Goal: Task Accomplishment & Management: Use online tool/utility

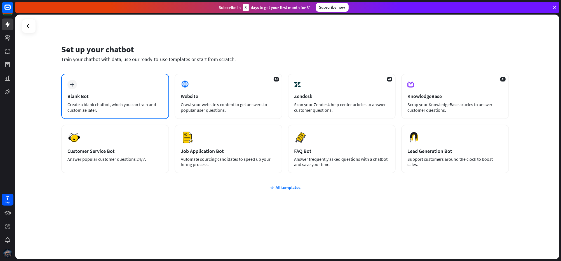
click at [130, 94] on div "Blank Bot" at bounding box center [114, 96] width 95 height 6
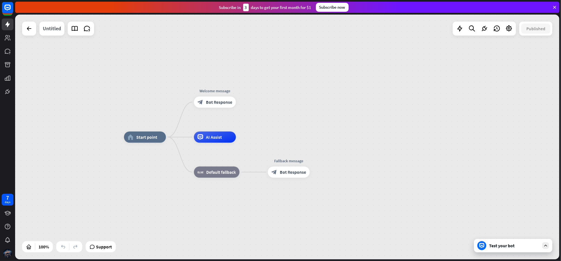
click at [58, 30] on div "Untitled" at bounding box center [52, 29] width 18 height 14
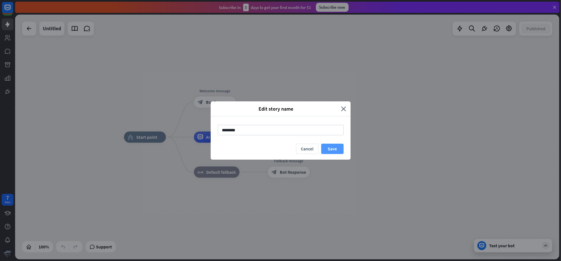
click at [340, 149] on button "Save" at bounding box center [332, 149] width 22 height 10
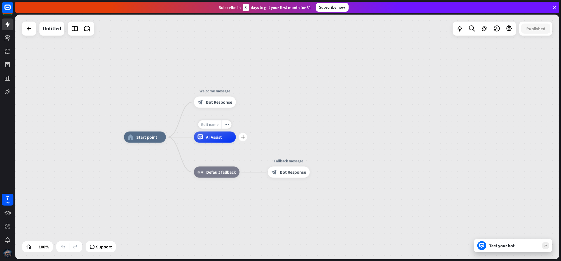
click at [212, 125] on span "Edit name" at bounding box center [209, 124] width 17 height 5
click at [217, 137] on span "AI Assist" at bounding box center [214, 137] width 16 height 6
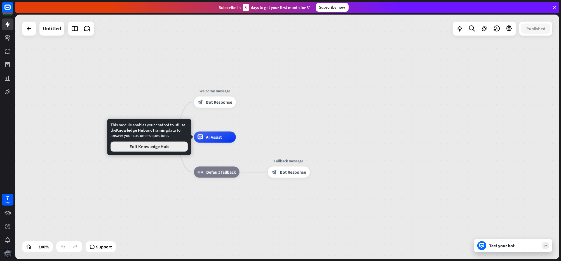
click at [161, 150] on button "Edit Knowledge Hub" at bounding box center [149, 147] width 77 height 10
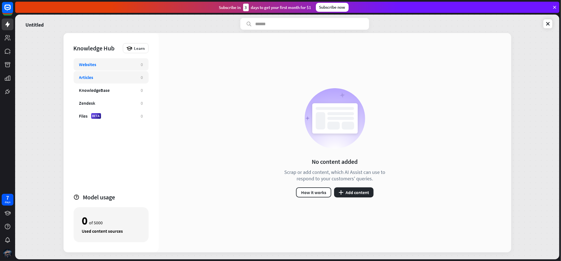
click at [123, 81] on div "Articles 0" at bounding box center [111, 77] width 75 height 12
click at [128, 92] on div "KnowledgeBase" at bounding box center [107, 90] width 56 height 6
click at [133, 65] on div "Websites" at bounding box center [107, 65] width 56 height 6
drag, startPoint x: 308, startPoint y: 169, endPoint x: 374, endPoint y: 174, distance: 66.5
click at [374, 174] on div "Scrap or add content, which AI Assist can use to respond to your customers' que…" at bounding box center [335, 175] width 115 height 13
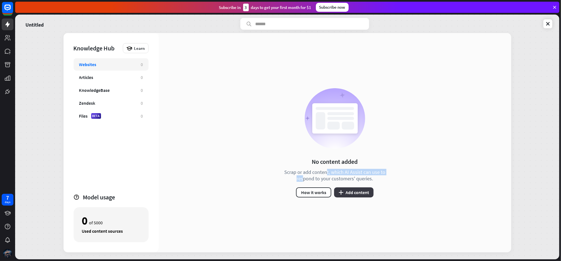
drag, startPoint x: 374, startPoint y: 174, endPoint x: 361, endPoint y: 190, distance: 20.7
click at [361, 190] on button "plus Add content" at bounding box center [353, 192] width 39 height 10
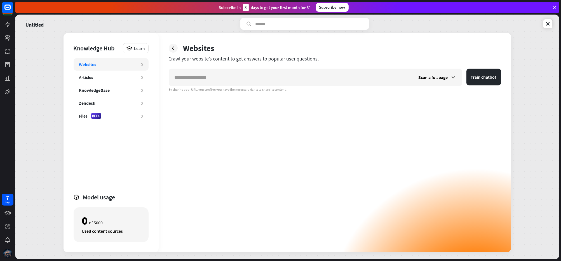
click at [174, 49] on icon at bounding box center [173, 48] width 6 height 6
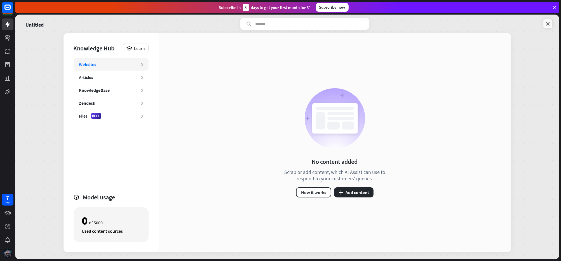
click at [550, 22] on icon at bounding box center [548, 24] width 6 height 6
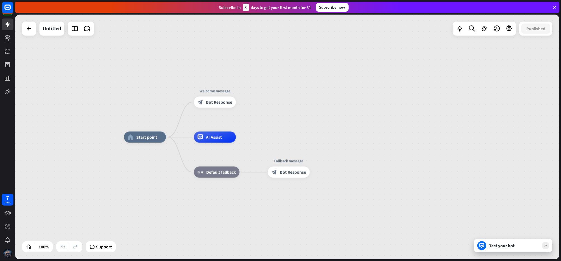
click at [509, 244] on div "Test your bot" at bounding box center [514, 246] width 50 height 6
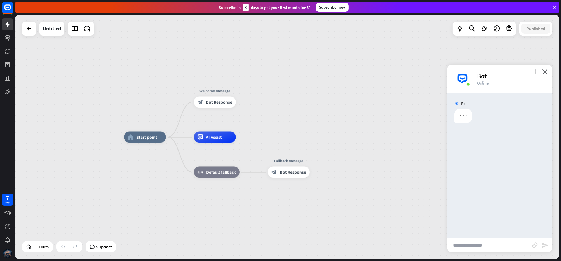
click at [508, 248] on input "text" at bounding box center [490, 245] width 85 height 14
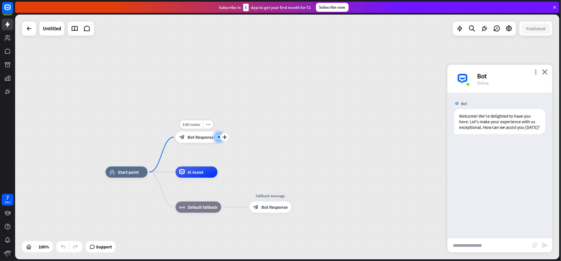
click at [198, 140] on span "Bot Response" at bounding box center [201, 137] width 26 height 6
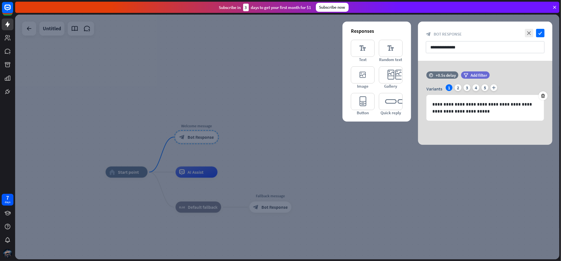
click at [256, 185] on div at bounding box center [287, 137] width 544 height 245
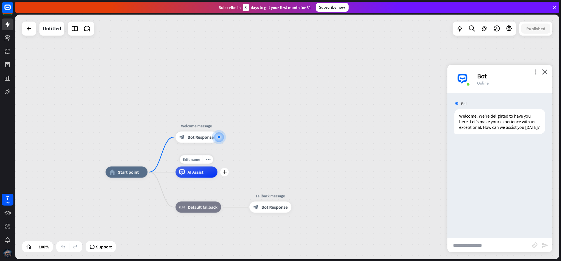
click at [200, 176] on div "AI Assist" at bounding box center [197, 172] width 42 height 11
click at [192, 161] on span "Edit name" at bounding box center [191, 159] width 17 height 5
type input "**********"
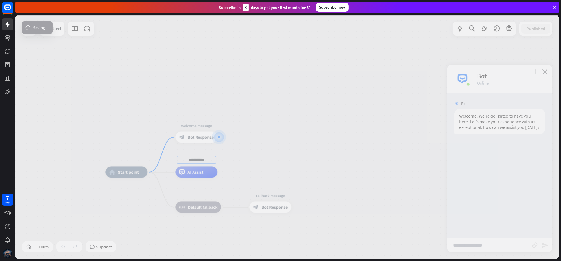
click at [249, 150] on div "**********" at bounding box center [287, 137] width 544 height 245
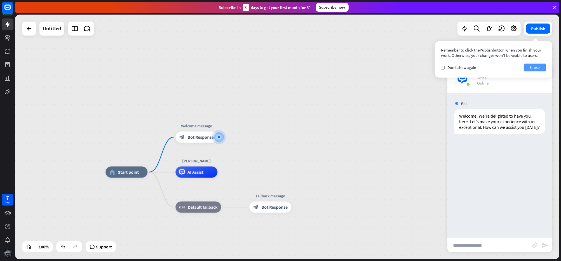
click at [537, 67] on button "Close" at bounding box center [535, 68] width 22 height 8
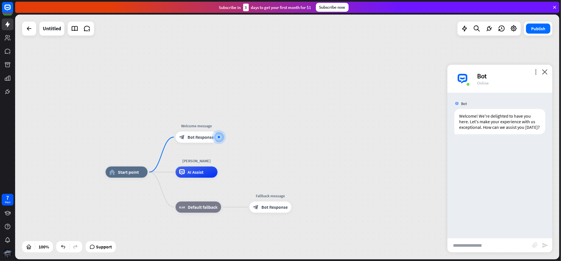
click at [545, 73] on icon "close" at bounding box center [545, 71] width 6 height 5
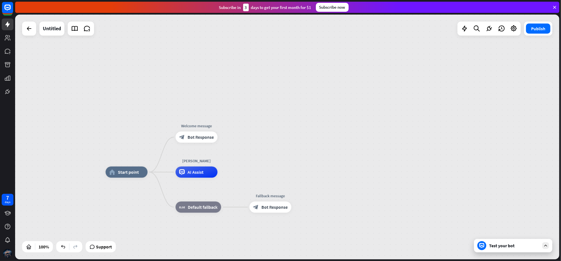
click at [520, 250] on div "Test your bot" at bounding box center [513, 245] width 78 height 13
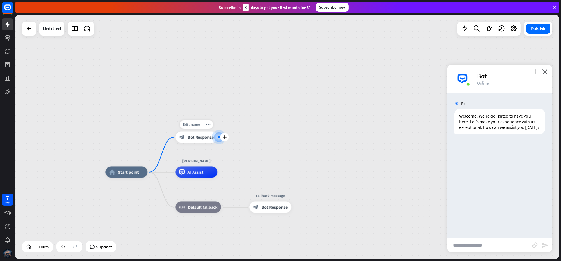
click at [227, 135] on div "plus" at bounding box center [224, 137] width 8 height 8
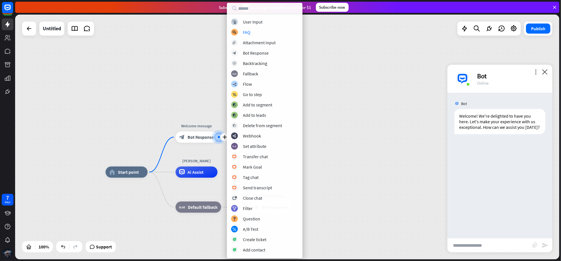
click at [338, 63] on div "home_2 Start point plus Welcome message block_bot_response Bot Response JARFRED…" at bounding box center [287, 137] width 544 height 245
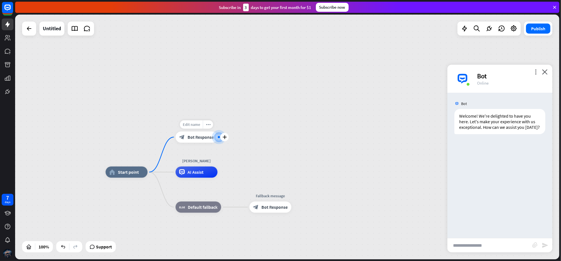
click at [191, 122] on span "Edit name" at bounding box center [191, 124] width 17 height 5
click at [191, 122] on input "**********" at bounding box center [196, 125] width 39 height 8
click at [223, 174] on icon "plus" at bounding box center [225, 172] width 4 height 4
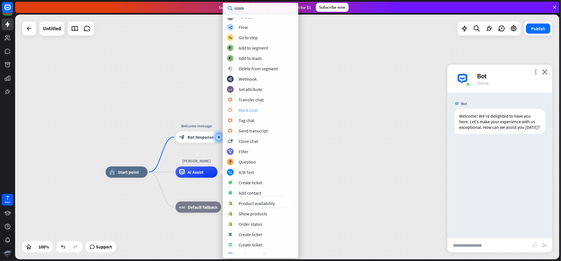
scroll to position [40, 0]
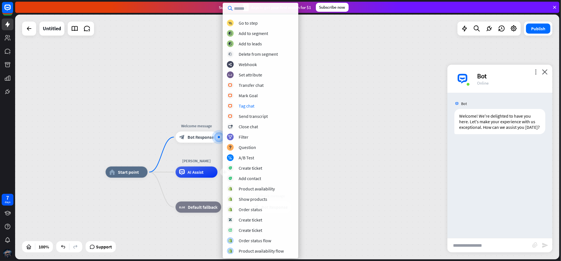
click at [341, 95] on div "home_2 Start point Welcome message block_bot_response Bot Response plus JARFRED…" at bounding box center [287, 137] width 544 height 245
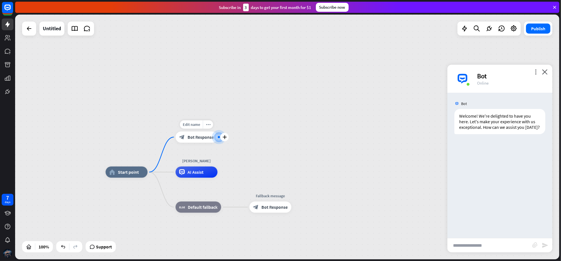
click at [194, 136] on span "Bot Response" at bounding box center [201, 137] width 26 height 6
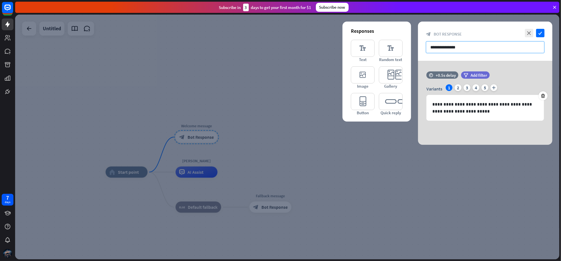
click at [471, 48] on input "**********" at bounding box center [485, 47] width 119 height 12
drag, startPoint x: 470, startPoint y: 48, endPoint x: 435, endPoint y: 49, distance: 35.0
click at [435, 49] on input "**********" at bounding box center [485, 47] width 119 height 12
click at [449, 107] on p "**********" at bounding box center [485, 108] width 106 height 14
click at [468, 113] on p "**********" at bounding box center [485, 108] width 106 height 14
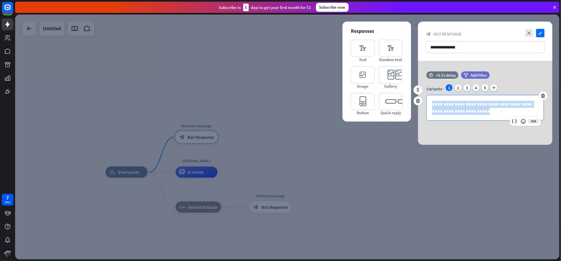
drag, startPoint x: 464, startPoint y: 113, endPoint x: 423, endPoint y: 100, distance: 43.3
click at [423, 100] on div "**********" at bounding box center [485, 102] width 134 height 36
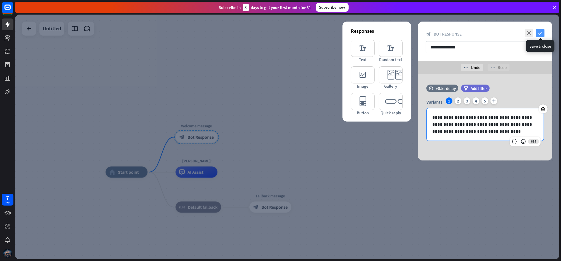
click at [541, 33] on icon "check" at bounding box center [540, 33] width 8 height 8
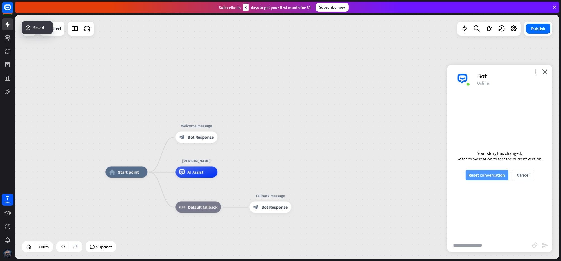
click at [492, 175] on button "Reset conversation" at bounding box center [487, 175] width 43 height 10
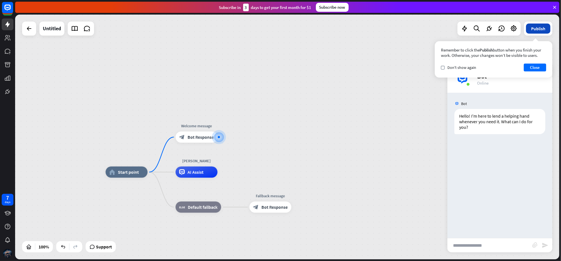
click at [537, 28] on button "Publish" at bounding box center [538, 29] width 24 height 10
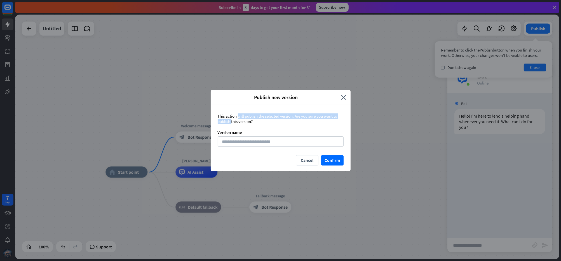
drag, startPoint x: 224, startPoint y: 116, endPoint x: 344, endPoint y: 112, distance: 120.4
click at [344, 112] on div "This action will publish the selected version. Are you sure you want to publish…" at bounding box center [281, 130] width 140 height 50
click at [289, 139] on input at bounding box center [281, 141] width 126 height 10
click at [328, 162] on button "Confirm" at bounding box center [332, 160] width 22 height 10
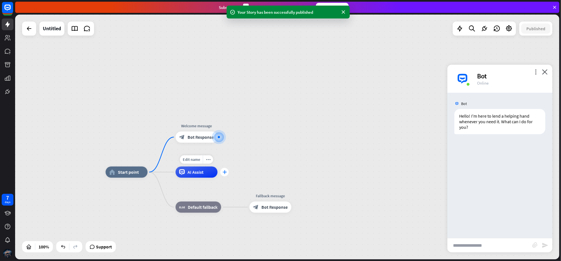
click at [223, 171] on icon "plus" at bounding box center [225, 172] width 4 height 4
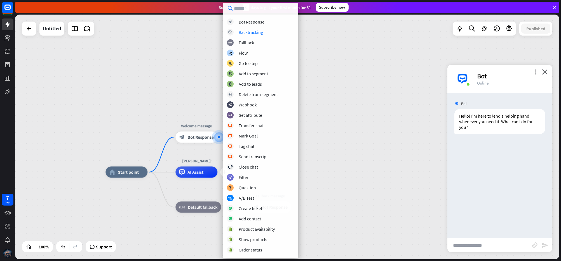
click at [344, 55] on div "home_2 Start point Welcome message block_bot_response Bot Response plus JARFRED…" at bounding box center [287, 137] width 544 height 245
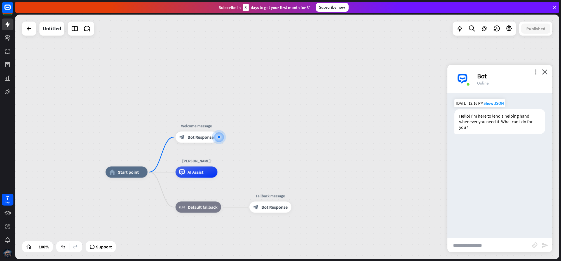
click at [490, 107] on div "[DATE] 12:16 PM Show JSON" at bounding box center [480, 104] width 51 height 10
click at [502, 250] on input "text" at bounding box center [490, 245] width 85 height 14
type input "*******"
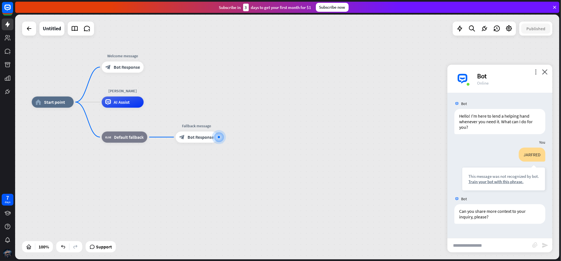
click at [155, 105] on div "home_2 Start point Welcome message block_bot_response Bot Response Edit name mo…" at bounding box center [304, 224] width 544 height 245
click at [155, 103] on div "home_2 Start point Welcome message block_bot_response Bot Response Edit name mo…" at bounding box center [304, 224] width 544 height 245
drag, startPoint x: 532, startPoint y: 73, endPoint x: 536, endPoint y: 73, distance: 3.6
click at [533, 73] on div "Bot" at bounding box center [511, 76] width 69 height 9
click at [536, 73] on icon "more_vert" at bounding box center [535, 71] width 5 height 5
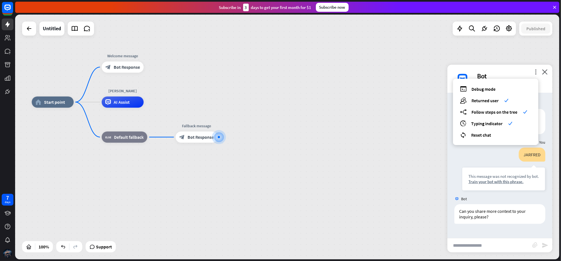
click at [489, 72] on div "Bot" at bounding box center [511, 76] width 69 height 9
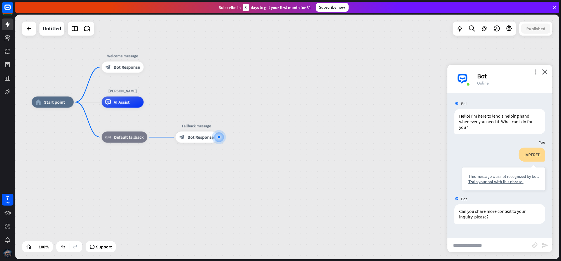
click at [483, 77] on div "Bot" at bounding box center [511, 76] width 69 height 9
drag, startPoint x: 211, startPoint y: 81, endPoint x: 133, endPoint y: 83, distance: 78.1
click at [211, 81] on div "home_2 Start point Welcome message block_bot_response Bot Response JARFRED AI A…" at bounding box center [287, 137] width 544 height 245
click at [124, 65] on span "Bot Response" at bounding box center [126, 67] width 26 height 6
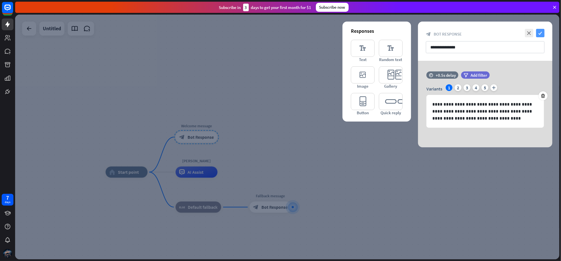
click at [542, 33] on icon "check" at bounding box center [540, 33] width 8 height 8
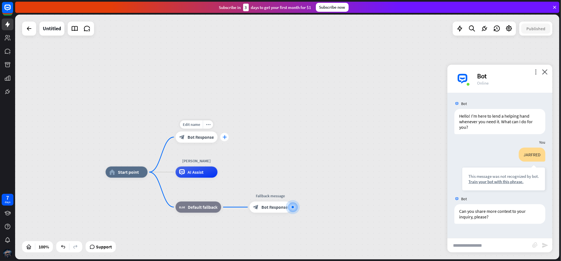
click at [223, 140] on div "plus" at bounding box center [224, 137] width 8 height 8
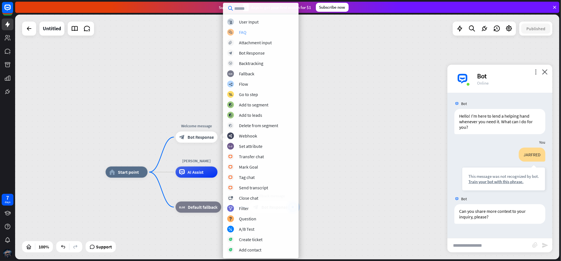
click at [256, 31] on div "block_faq FAQ" at bounding box center [260, 32] width 67 height 7
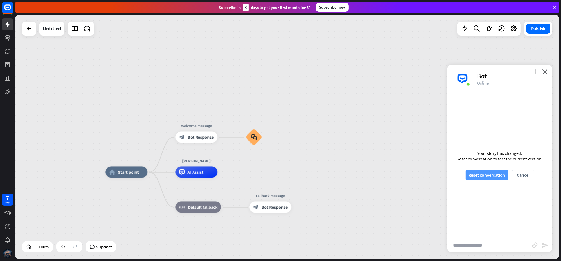
click at [499, 176] on button "Reset conversation" at bounding box center [487, 175] width 43 height 10
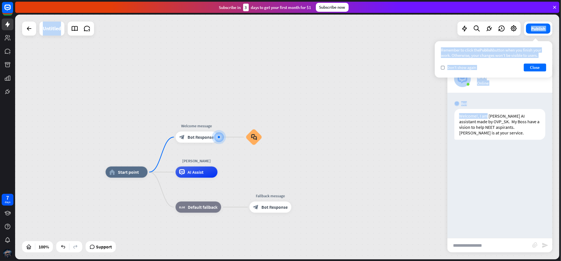
drag, startPoint x: 487, startPoint y: 113, endPoint x: 558, endPoint y: 115, distance: 70.6
click at [558, 115] on div "home_2 Start point Welcome message block_bot_response Bot Response block_faq JA…" at bounding box center [287, 137] width 544 height 245
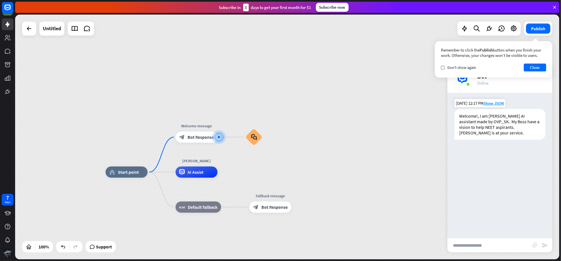
drag, startPoint x: 558, startPoint y: 115, endPoint x: 478, endPoint y: 130, distance: 81.5
click at [478, 131] on div "Welcome!, I am [PERSON_NAME] AI assistant made by OVP_SK. My Boss have a vision…" at bounding box center [500, 124] width 91 height 31
drag, startPoint x: 488, startPoint y: 124, endPoint x: 515, endPoint y: 127, distance: 27.6
click at [515, 127] on div "Welcome!, I am [PERSON_NAME] AI assistant made by OVP_SK. My Boss have a vision…" at bounding box center [500, 124] width 91 height 31
drag, startPoint x: 515, startPoint y: 127, endPoint x: 508, endPoint y: 129, distance: 7.2
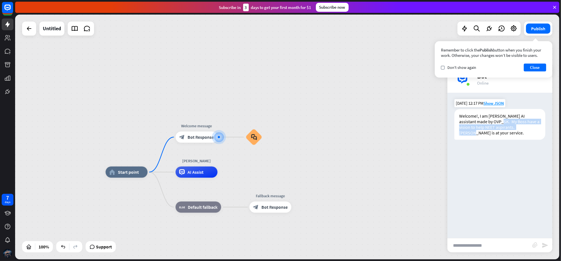
click at [508, 129] on div "Welcome!, I am [PERSON_NAME] AI assistant made by OVP_SK. My Boss have a vision…" at bounding box center [500, 124] width 91 height 31
click at [504, 132] on div "Welcome!, I am [PERSON_NAME] AI assistant made by OVP_SK. My Boss have a vision…" at bounding box center [500, 124] width 91 height 31
click at [507, 120] on div "Welcome!, I am [PERSON_NAME] AI assistant made by OVP_SK. My Boss have a vision…" at bounding box center [500, 124] width 91 height 31
click at [508, 120] on div "Welcome!, I am [PERSON_NAME] AI assistant made by OVP_SK. My Boss have a vision…" at bounding box center [500, 124] width 91 height 31
click at [512, 122] on div "Welcome!, I am [PERSON_NAME] AI assistant made by OVP_SK. My Boss have a vision…" at bounding box center [500, 124] width 91 height 31
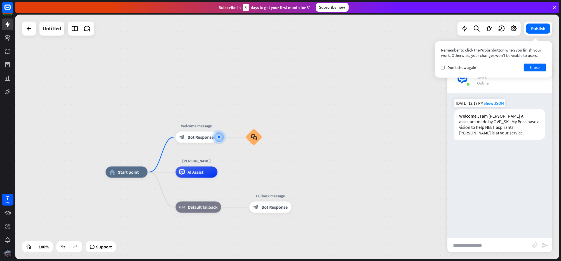
drag, startPoint x: 517, startPoint y: 123, endPoint x: 521, endPoint y: 123, distance: 4.2
click at [521, 123] on div "Welcome!, I am [PERSON_NAME] AI assistant made by OVP_SK. My Boss have a vision…" at bounding box center [500, 124] width 91 height 31
drag, startPoint x: 521, startPoint y: 123, endPoint x: 504, endPoint y: 131, distance: 18.9
click at [504, 131] on div "Welcome!, I am [PERSON_NAME] AI assistant made by OVP_SK. My Boss have a vision…" at bounding box center [500, 124] width 91 height 31
drag, startPoint x: 489, startPoint y: 126, endPoint x: 493, endPoint y: 131, distance: 6.0
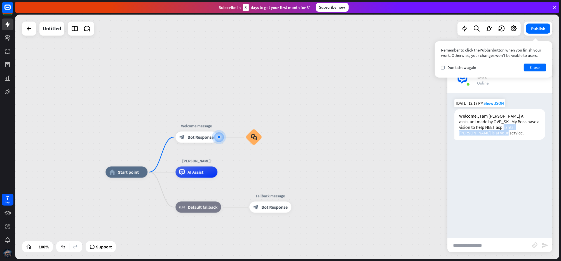
click at [493, 131] on div "Welcome!, I am [PERSON_NAME] AI assistant made by OVP_SK. My Boss have a vision…" at bounding box center [500, 124] width 91 height 31
click at [493, 134] on div "Welcome!, I am [PERSON_NAME] AI assistant made by OVP_SK. My Boss have a vision…" at bounding box center [500, 124] width 91 height 31
click at [488, 134] on div "Welcome!, I am [PERSON_NAME] AI assistant made by OVP_SK. My Boss have a vision…" at bounding box center [500, 124] width 91 height 31
click at [480, 134] on div "Welcome!, I am [PERSON_NAME] AI assistant made by OVP_SK. My Boss have a vision…" at bounding box center [500, 124] width 91 height 31
click at [487, 127] on div "Welcome!, I am [PERSON_NAME] AI assistant made by OVP_SK. My Boss have a vision…" at bounding box center [500, 124] width 91 height 31
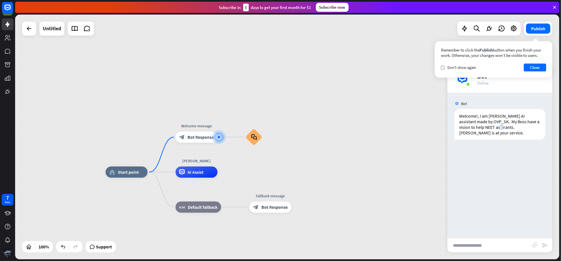
click at [336, 153] on div "home_2 Start point Welcome message block_bot_response Bot Response block_faq JA…" at bounding box center [287, 137] width 544 height 245
click at [192, 126] on span "Edit name" at bounding box center [191, 124] width 17 height 5
click at [208, 127] on input "**********" at bounding box center [196, 125] width 39 height 8
click at [224, 137] on icon "plus" at bounding box center [225, 137] width 4 height 4
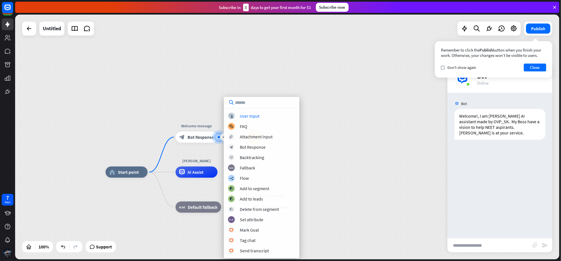
click at [373, 107] on div "home_2 Start point plus Welcome message block_bot_response Bot Response block_f…" at bounding box center [287, 137] width 544 height 245
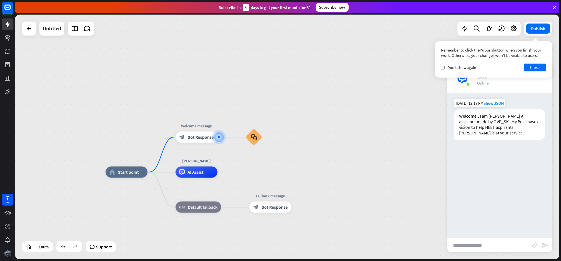
click at [495, 112] on div "Welcome!, I am [PERSON_NAME] AI assistant made by OVP_SK. My Boss have a vision…" at bounding box center [500, 124] width 91 height 31
click at [484, 245] on input "text" at bounding box center [490, 245] width 85 height 14
click at [539, 67] on button "Close" at bounding box center [535, 68] width 22 height 8
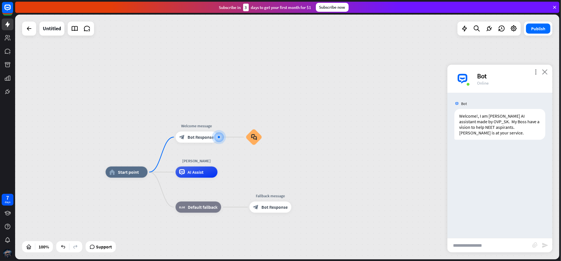
click at [544, 71] on icon "close" at bounding box center [545, 71] width 6 height 5
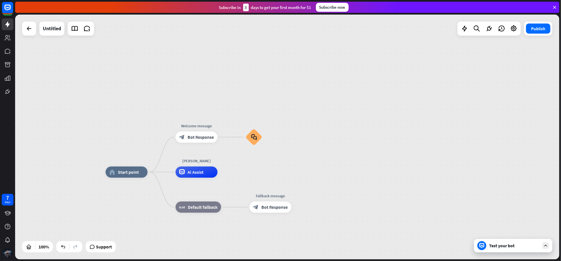
click at [512, 250] on div "Test your bot" at bounding box center [513, 245] width 78 height 13
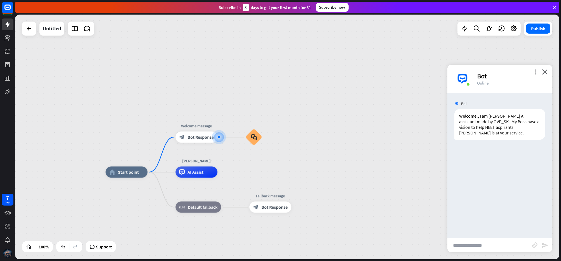
click at [512, 247] on input "text" at bounding box center [490, 245] width 85 height 14
type input "*"
type input "**********"
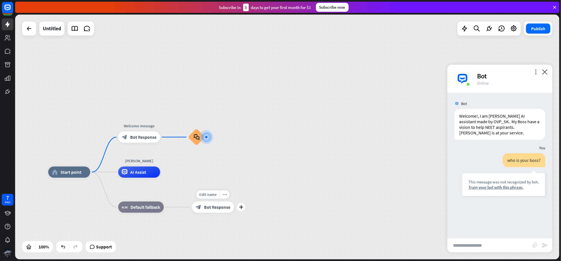
click at [217, 211] on div "block_bot_response Bot Response" at bounding box center [213, 207] width 42 height 11
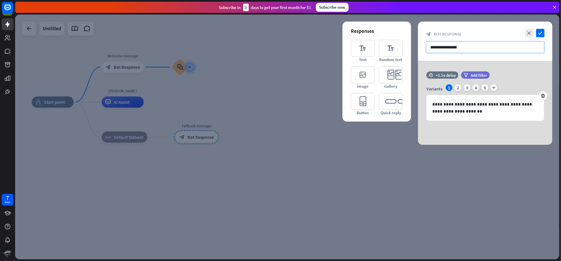
click at [445, 44] on input "**********" at bounding box center [485, 47] width 119 height 12
drag, startPoint x: 477, startPoint y: 44, endPoint x: 421, endPoint y: 46, distance: 55.8
click at [421, 46] on div "**********" at bounding box center [485, 41] width 134 height 39
click at [532, 31] on icon "close" at bounding box center [529, 33] width 8 height 8
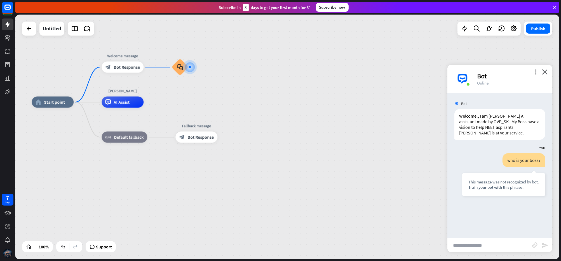
click at [264, 115] on div "home_2 Start point Welcome message block_bot_response Bot Response block_faq JA…" at bounding box center [304, 224] width 544 height 245
click at [135, 102] on div "AI Assist" at bounding box center [123, 102] width 42 height 11
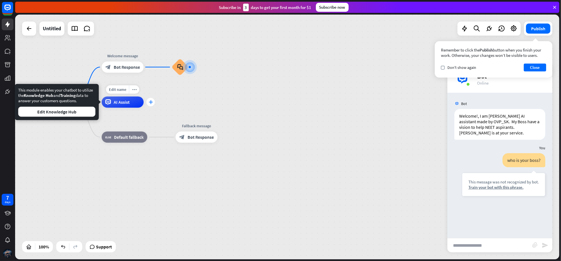
click at [151, 103] on icon "plus" at bounding box center [151, 102] width 4 height 4
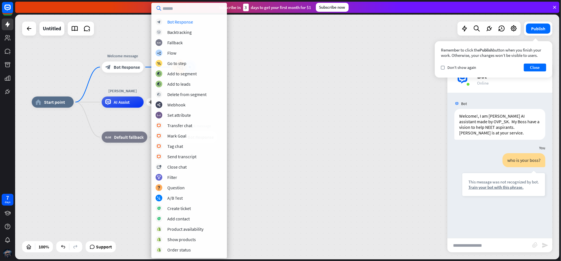
click at [184, 13] on input "text" at bounding box center [189, 8] width 76 height 11
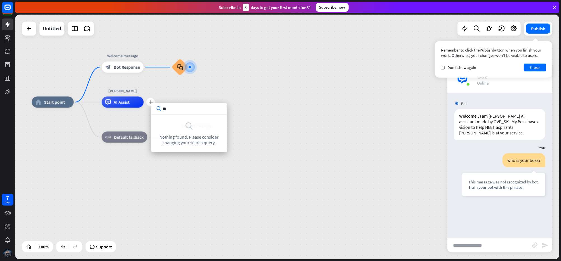
type input "*"
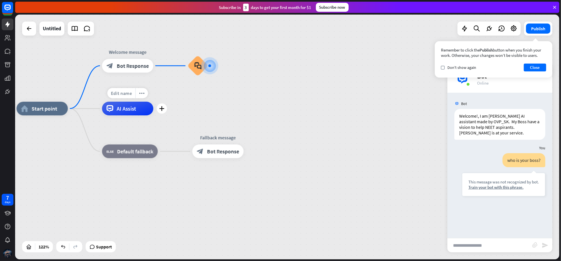
click at [128, 92] on span "Edit name" at bounding box center [121, 93] width 21 height 6
click at [142, 108] on div "AI Assist" at bounding box center [127, 109] width 51 height 14
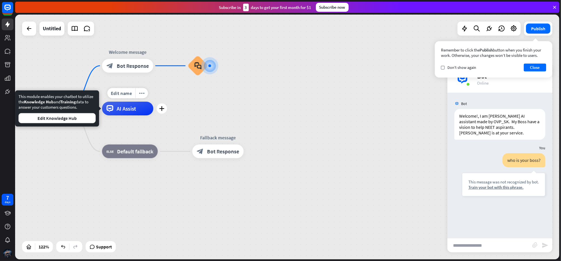
click at [134, 113] on div "AI Assist" at bounding box center [127, 109] width 51 height 14
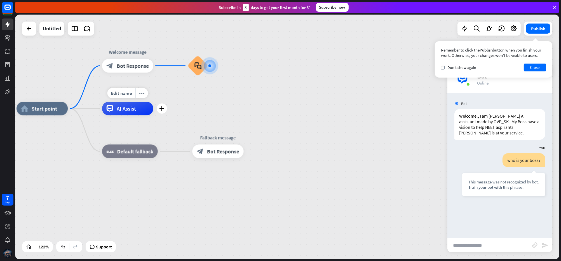
click at [140, 113] on div "AI Assist" at bounding box center [127, 109] width 51 height 14
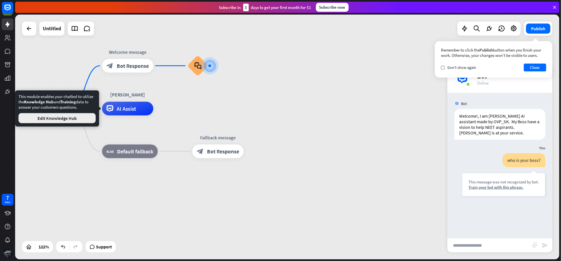
click at [57, 119] on button "Edit Knowledge Hub" at bounding box center [56, 118] width 77 height 10
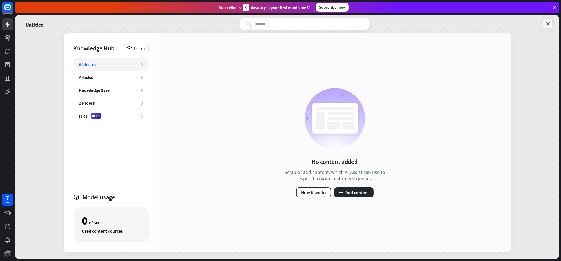
click at [544, 22] on link at bounding box center [548, 23] width 9 height 9
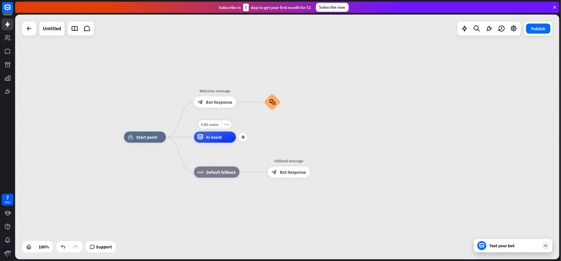
click at [236, 141] on div "Edit name more_horiz plus AI Assist" at bounding box center [215, 137] width 42 height 11
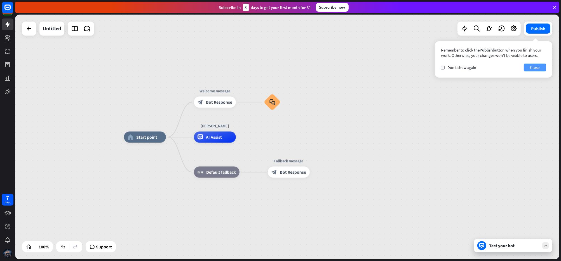
click at [536, 69] on button "Close" at bounding box center [535, 68] width 22 height 8
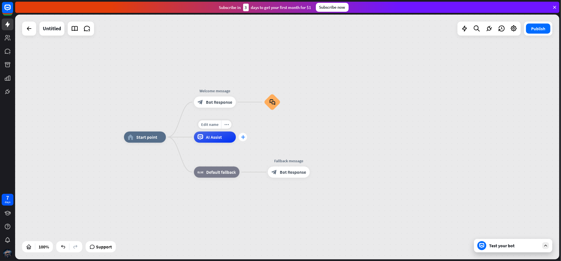
click at [244, 139] on icon "plus" at bounding box center [243, 137] width 4 height 4
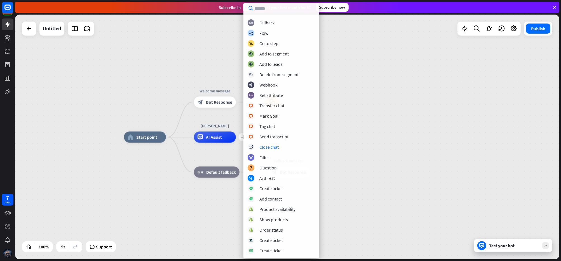
scroll to position [40, 0]
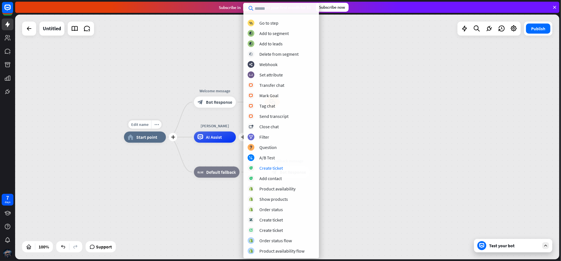
click at [153, 138] on span "Start point" at bounding box center [146, 137] width 21 height 6
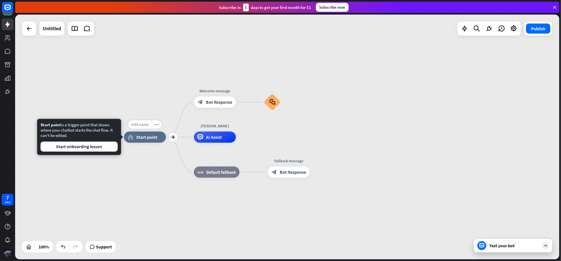
click at [139, 127] on div "Edit name" at bounding box center [139, 124] width 23 height 8
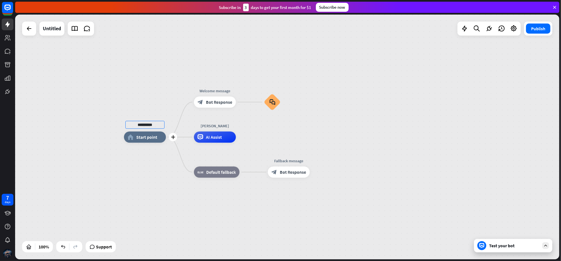
type input "**********"
click at [507, 256] on div "JARFRED AI home_2 Start point Welcome message block_bot_response Bot Response b…" at bounding box center [396, 259] width 544 height 245
click at [510, 247] on div "Test your bot" at bounding box center [514, 246] width 50 height 6
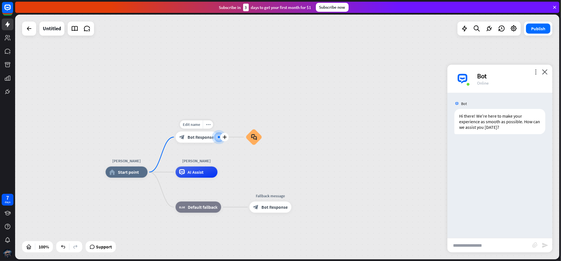
click at [194, 138] on span "Bot Response" at bounding box center [201, 137] width 26 height 6
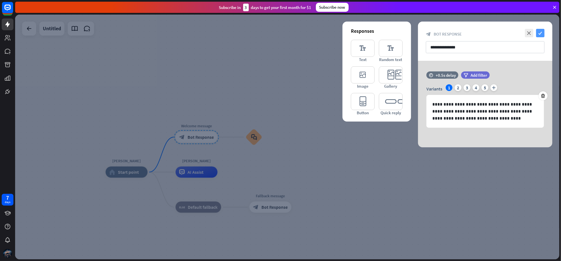
click at [544, 35] on icon "check" at bounding box center [540, 33] width 8 height 8
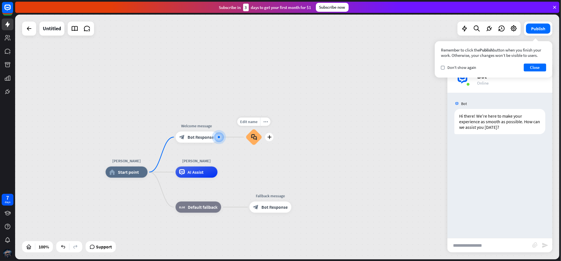
click at [258, 136] on div "block_faq" at bounding box center [253, 137] width 17 height 17
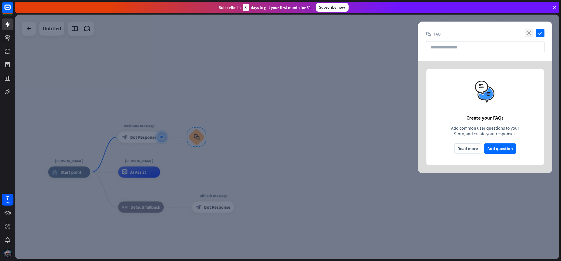
click at [527, 36] on icon "close" at bounding box center [529, 33] width 8 height 8
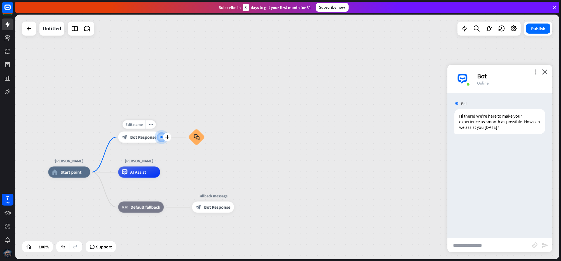
click at [137, 143] on div "Edit name more_horiz plus Welcome message block_bot_response Bot Response" at bounding box center [139, 137] width 42 height 11
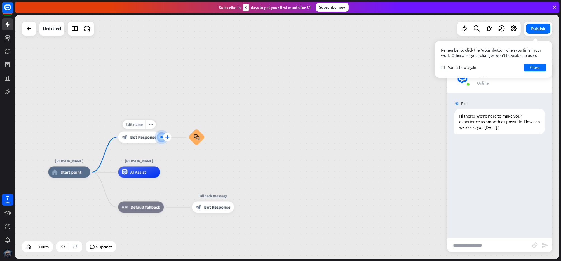
click at [168, 138] on icon "plus" at bounding box center [167, 137] width 4 height 4
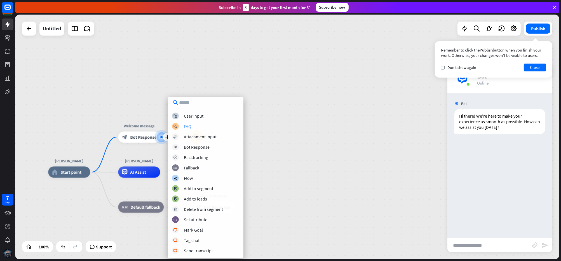
click at [201, 123] on div "block_faq FAQ" at bounding box center [205, 126] width 67 height 7
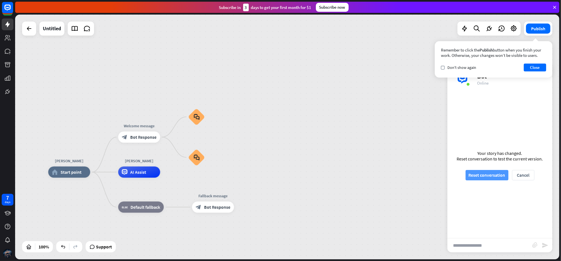
click at [495, 177] on button "Reset conversation" at bounding box center [487, 175] width 43 height 10
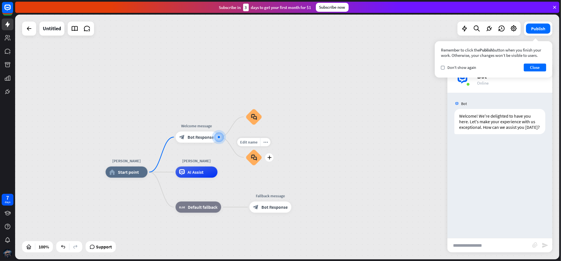
click at [262, 159] on div "Edit name more_horiz plus block_faq" at bounding box center [253, 157] width 17 height 17
click at [268, 144] on div "more_horiz" at bounding box center [265, 142] width 10 height 8
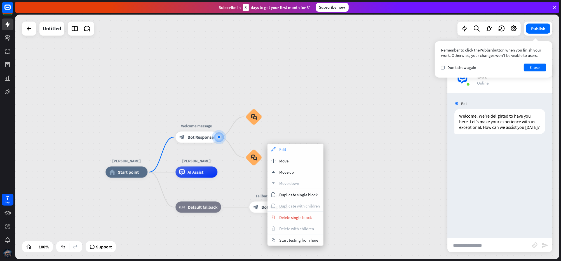
click at [283, 146] on div "appearance Edit" at bounding box center [296, 149] width 56 height 11
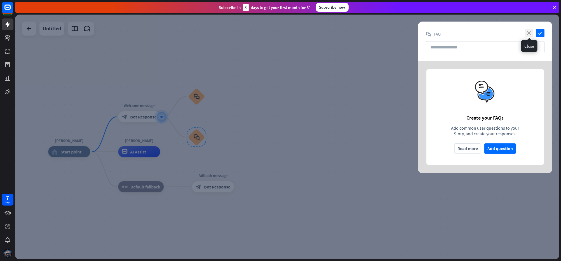
click at [530, 31] on icon "close" at bounding box center [529, 33] width 8 height 8
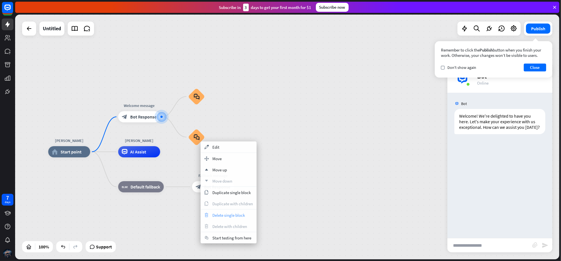
click at [225, 213] on span "Delete single block" at bounding box center [228, 214] width 32 height 5
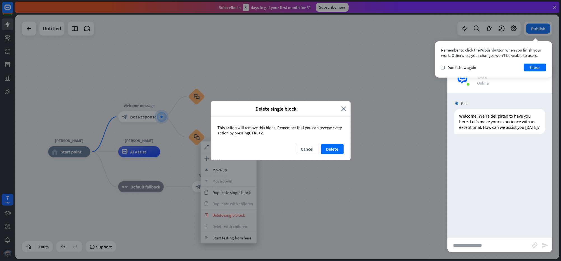
click at [332, 143] on div "This action will remove this block. Remember that you can reverse every action …" at bounding box center [281, 129] width 140 height 27
click at [325, 146] on button "Delete" at bounding box center [332, 149] width 22 height 10
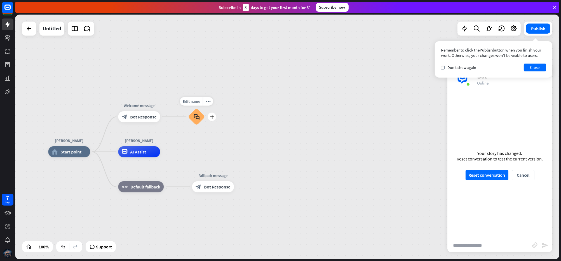
click at [195, 121] on div "block_faq" at bounding box center [196, 116] width 17 height 17
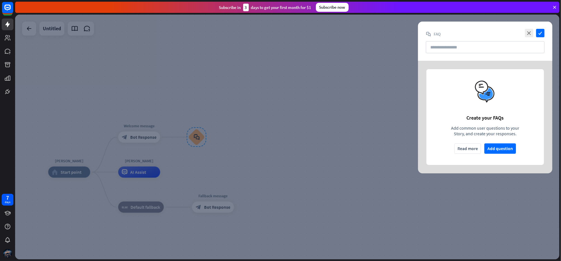
click at [389, 140] on div at bounding box center [287, 137] width 544 height 245
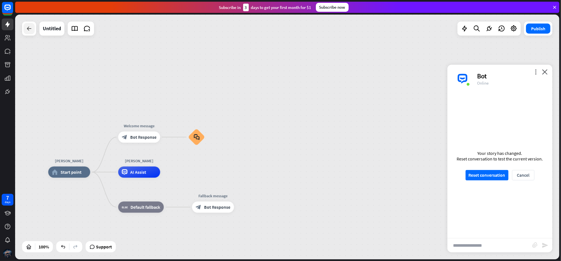
click at [31, 29] on icon at bounding box center [29, 28] width 7 height 7
